Goal: Transaction & Acquisition: Obtain resource

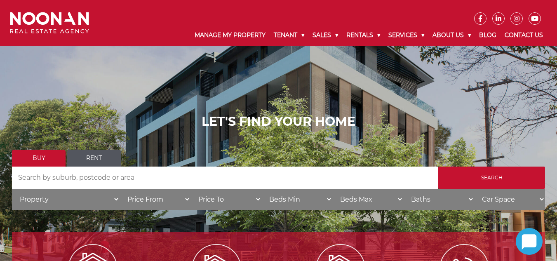
click at [92, 160] on link "Rent" at bounding box center [94, 158] width 54 height 17
click at [111, 180] on input "Search by Address" at bounding box center [225, 178] width 426 height 22
drag, startPoint x: 93, startPoint y: 165, endPoint x: 94, endPoint y: 173, distance: 8.4
click at [93, 165] on link "Rent" at bounding box center [94, 158] width 54 height 17
click at [95, 176] on input "Search by Address" at bounding box center [225, 178] width 426 height 22
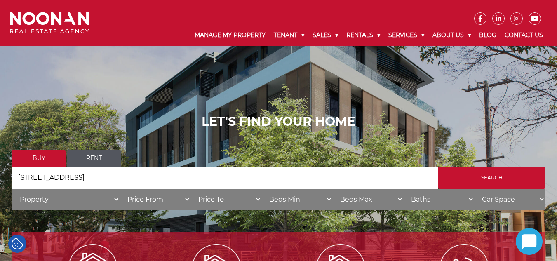
type input "[STREET_ADDRESS]"
click at [438, 167] on input "Search" at bounding box center [491, 178] width 107 height 22
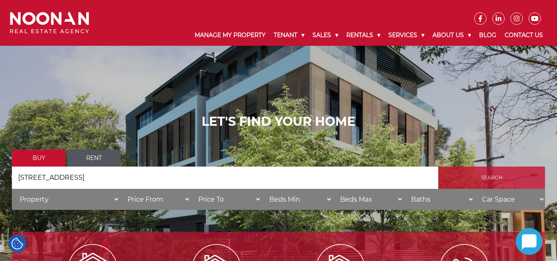
click at [476, 171] on input "Search" at bounding box center [491, 178] width 107 height 22
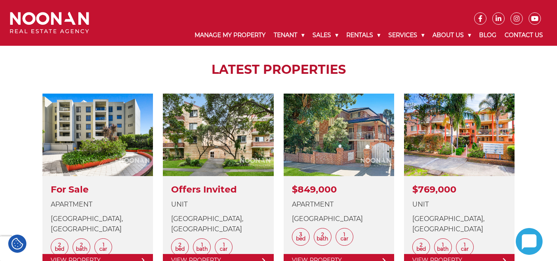
scroll to position [96, 0]
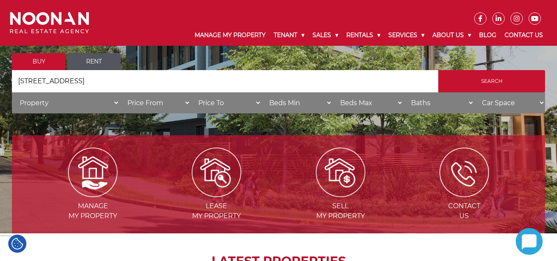
click at [103, 66] on link "Rent" at bounding box center [94, 61] width 54 height 17
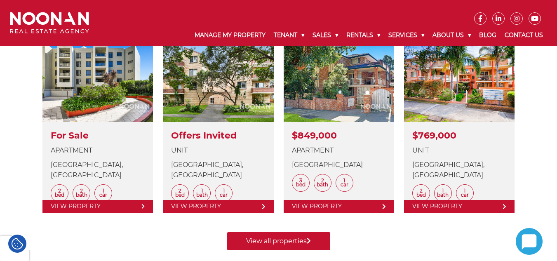
scroll to position [374, 0]
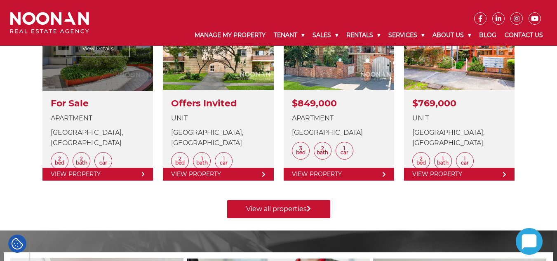
click at [136, 170] on link at bounding box center [97, 93] width 111 height 173
click at [140, 177] on link at bounding box center [97, 93] width 111 height 173
